Goal: Navigation & Orientation: Find specific page/section

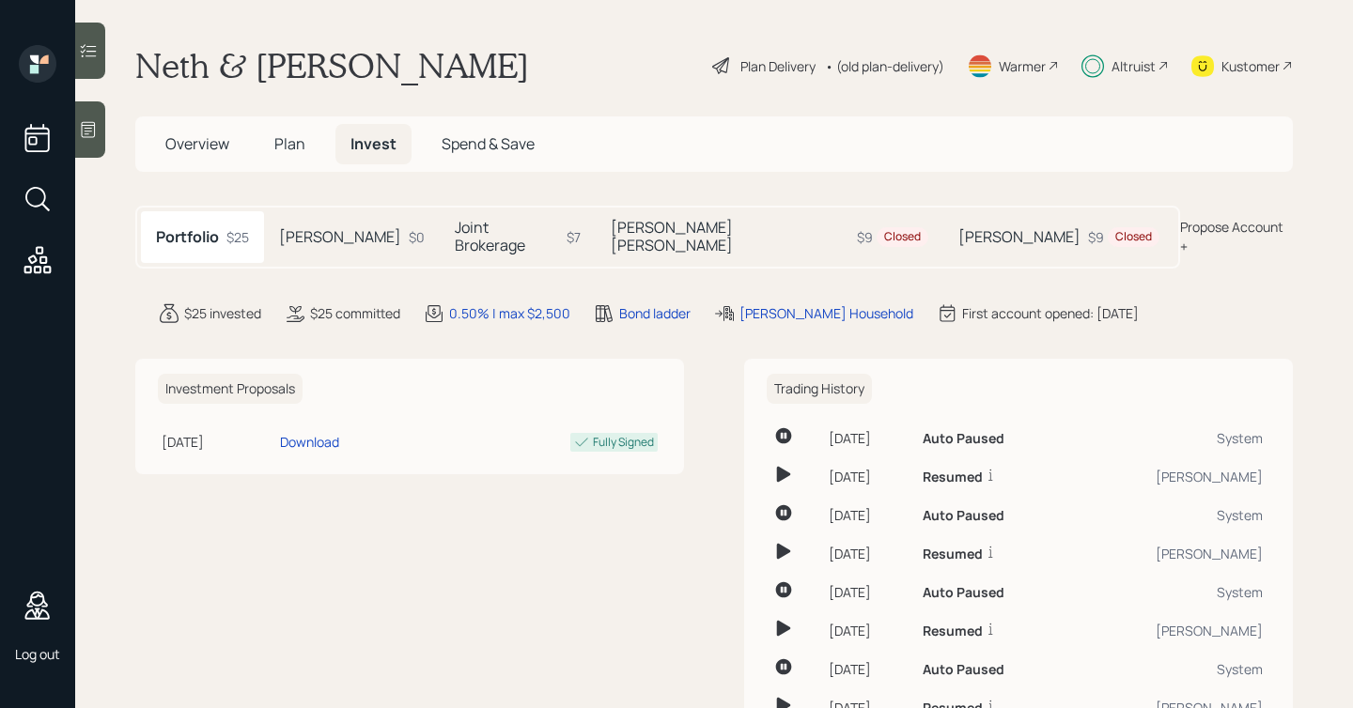
click at [626, 231] on h5 "Bernard Roth IRA" at bounding box center [731, 237] width 240 height 36
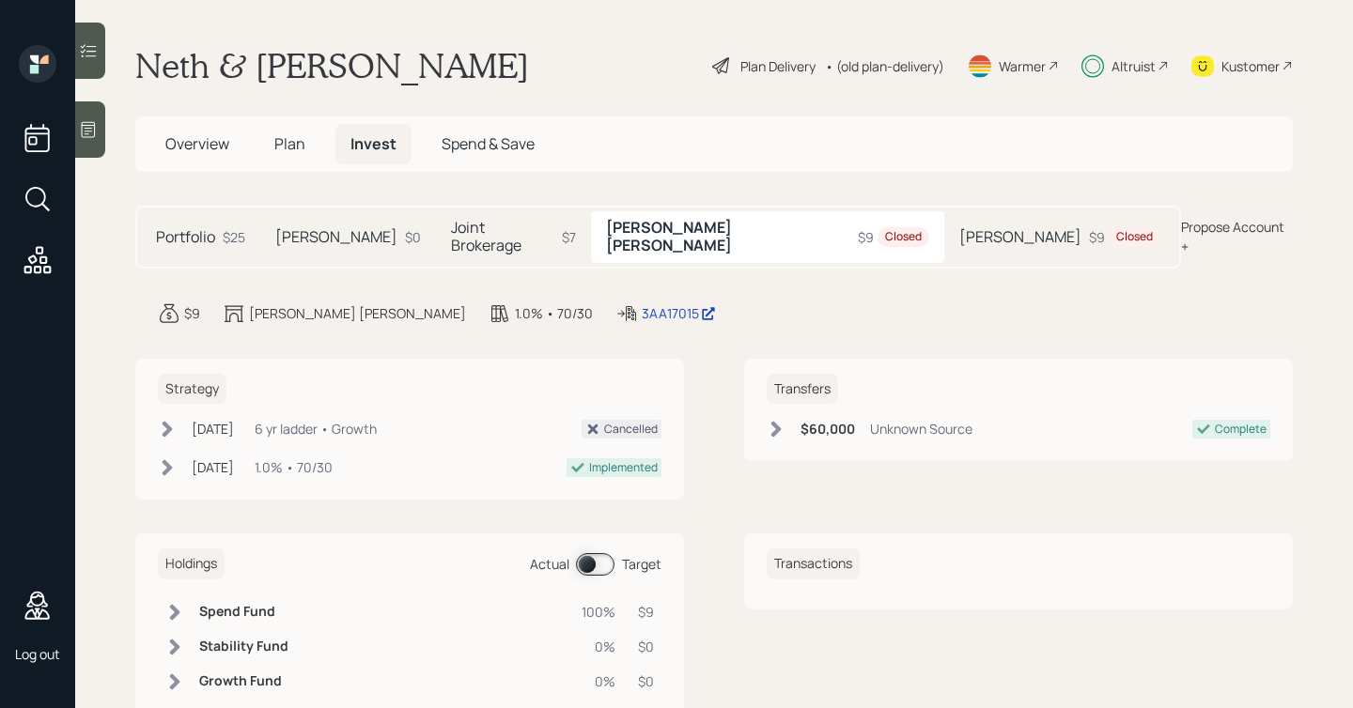
click at [959, 228] on h5 "Bernard IRA" at bounding box center [1020, 237] width 122 height 18
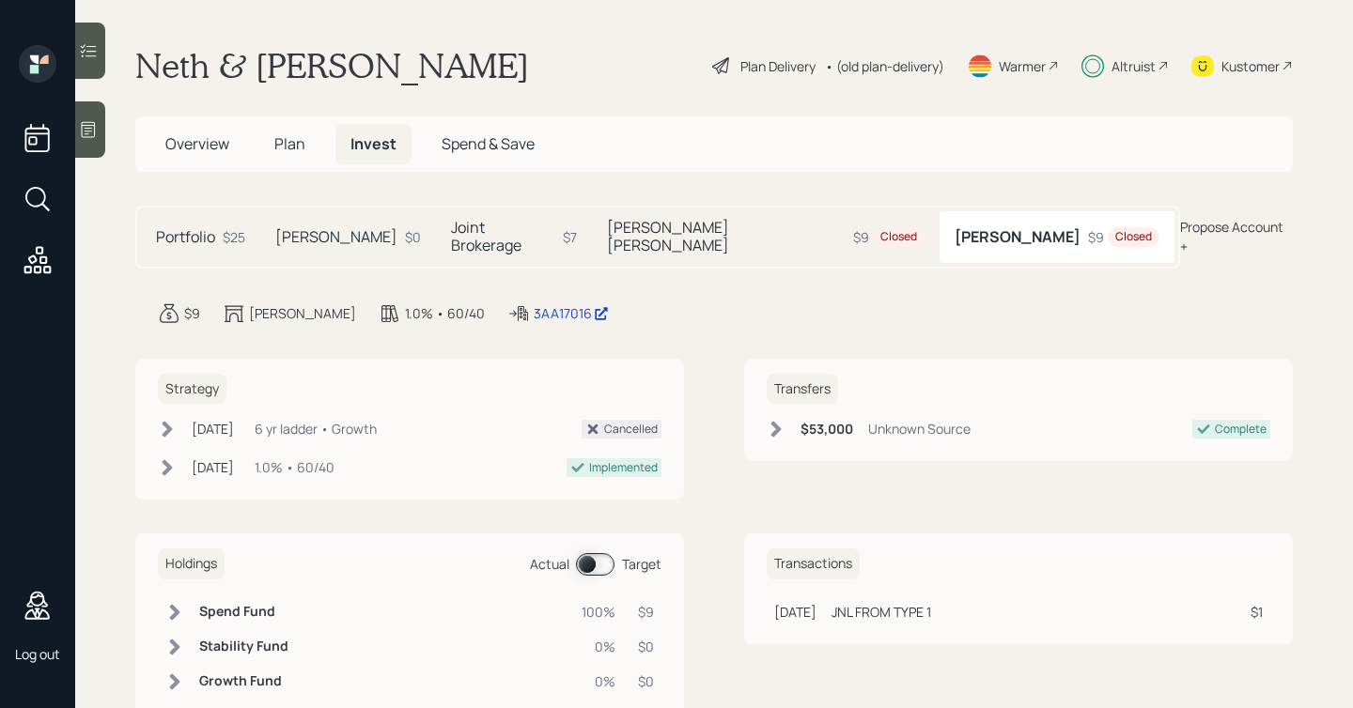
click at [585, 554] on span at bounding box center [595, 564] width 39 height 23
click at [601, 553] on span at bounding box center [595, 564] width 39 height 23
click at [664, 230] on h5 "Bernard Roth IRA" at bounding box center [727, 237] width 240 height 36
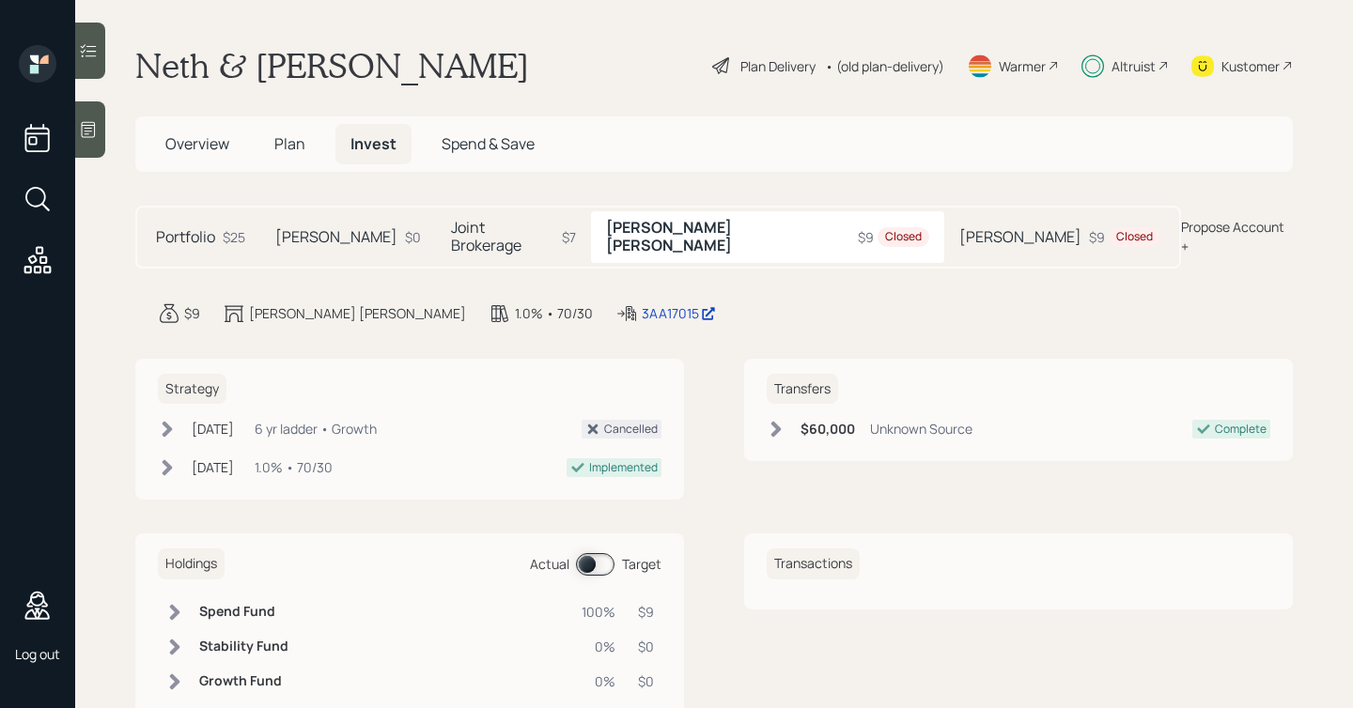
click at [959, 234] on h5 "Bernard IRA" at bounding box center [1020, 237] width 122 height 18
